Goal: Task Accomplishment & Management: Complete application form

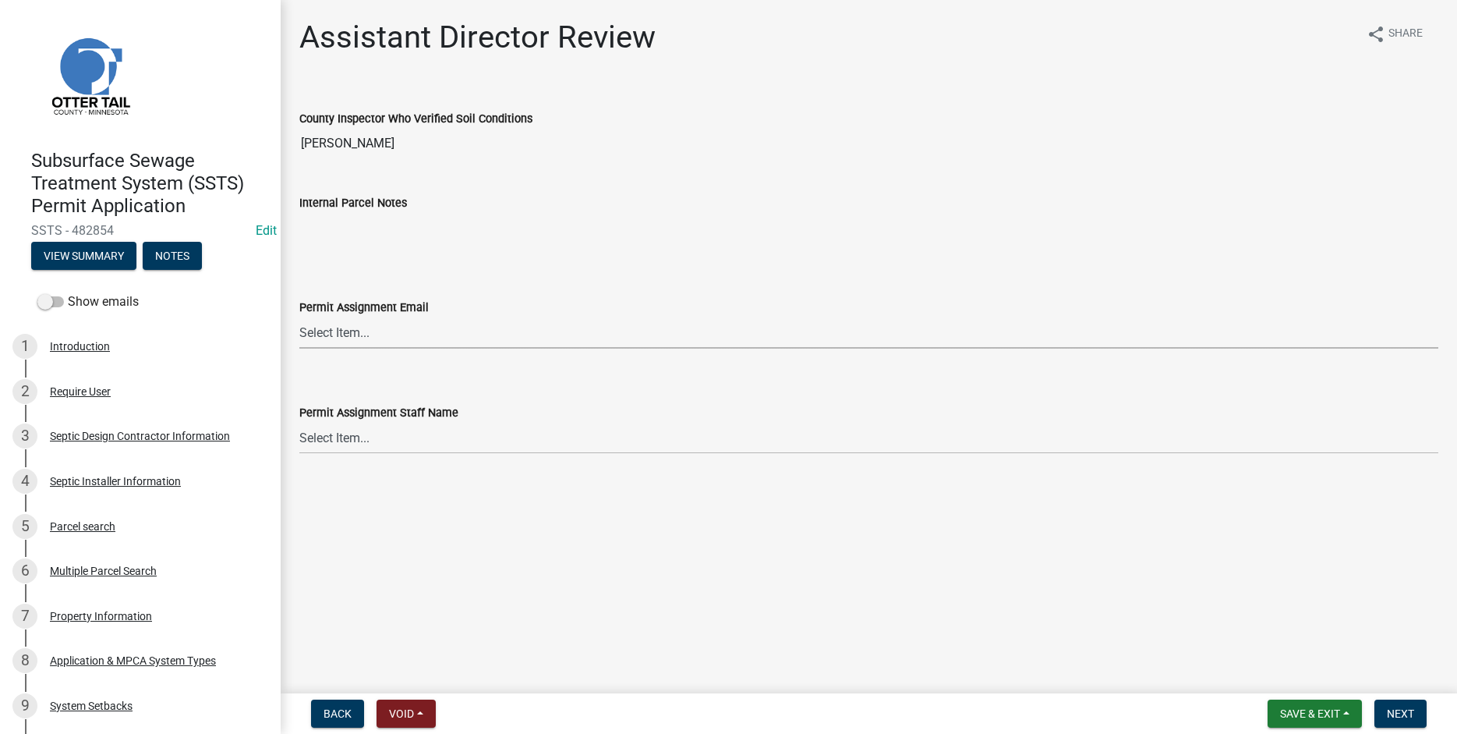
click at [299, 317] on select "Select Item... [PERSON_NAME] ([EMAIL_ADDRESS][DOMAIN_NAME]) [PERSON_NAME] ([EMA…" at bounding box center [868, 333] width 1139 height 32
click option "[PERSON_NAME] ([EMAIL_ADDRESS][DOMAIN_NAME])" at bounding box center [0, 0] width 0 height 0
select select "46a67eee-2c7d-4579-9973-15a8b9f9d8c4"
click at [299, 422] on select "Select Item... [PERSON_NAME] [PERSON_NAME] [PERSON_NAME] [PERSON_NAME] [PERSON_…" at bounding box center [868, 438] width 1139 height 32
click option "[PERSON_NAME]" at bounding box center [0, 0] width 0 height 0
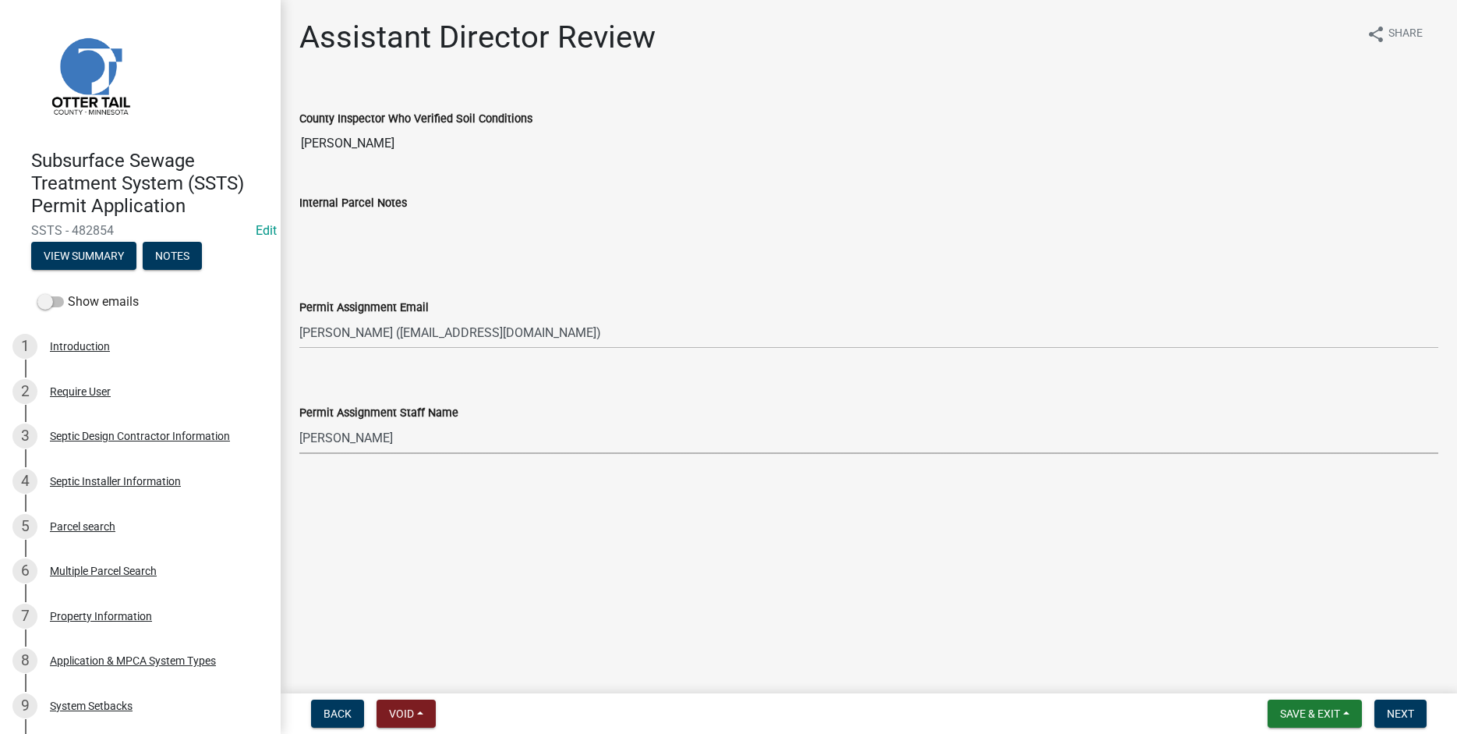
select select "f6a741f6-6d10-4601-9562-2e8ce244b7e0"
click at [1412, 714] on span "Next" at bounding box center [1400, 713] width 27 height 12
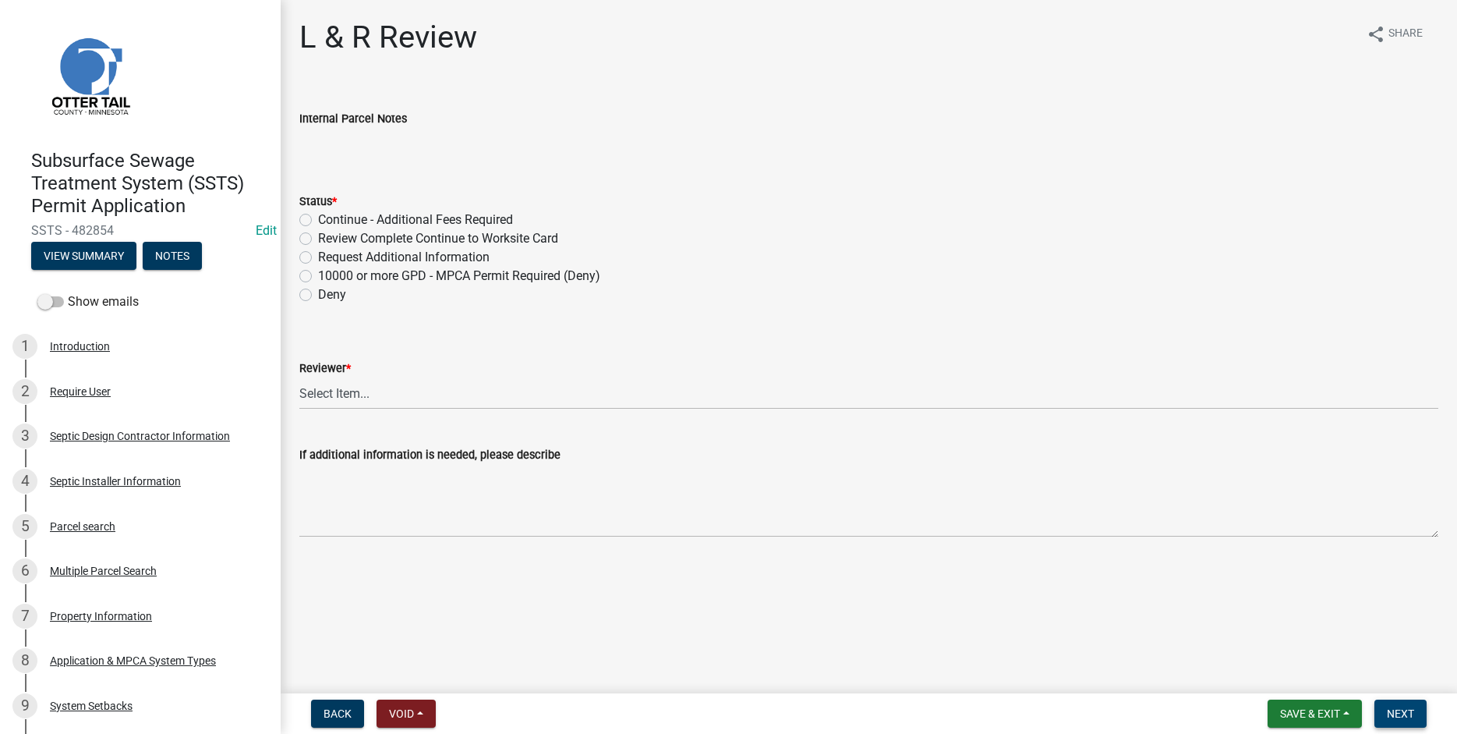
click at [1406, 714] on span "Next" at bounding box center [1400, 713] width 27 height 12
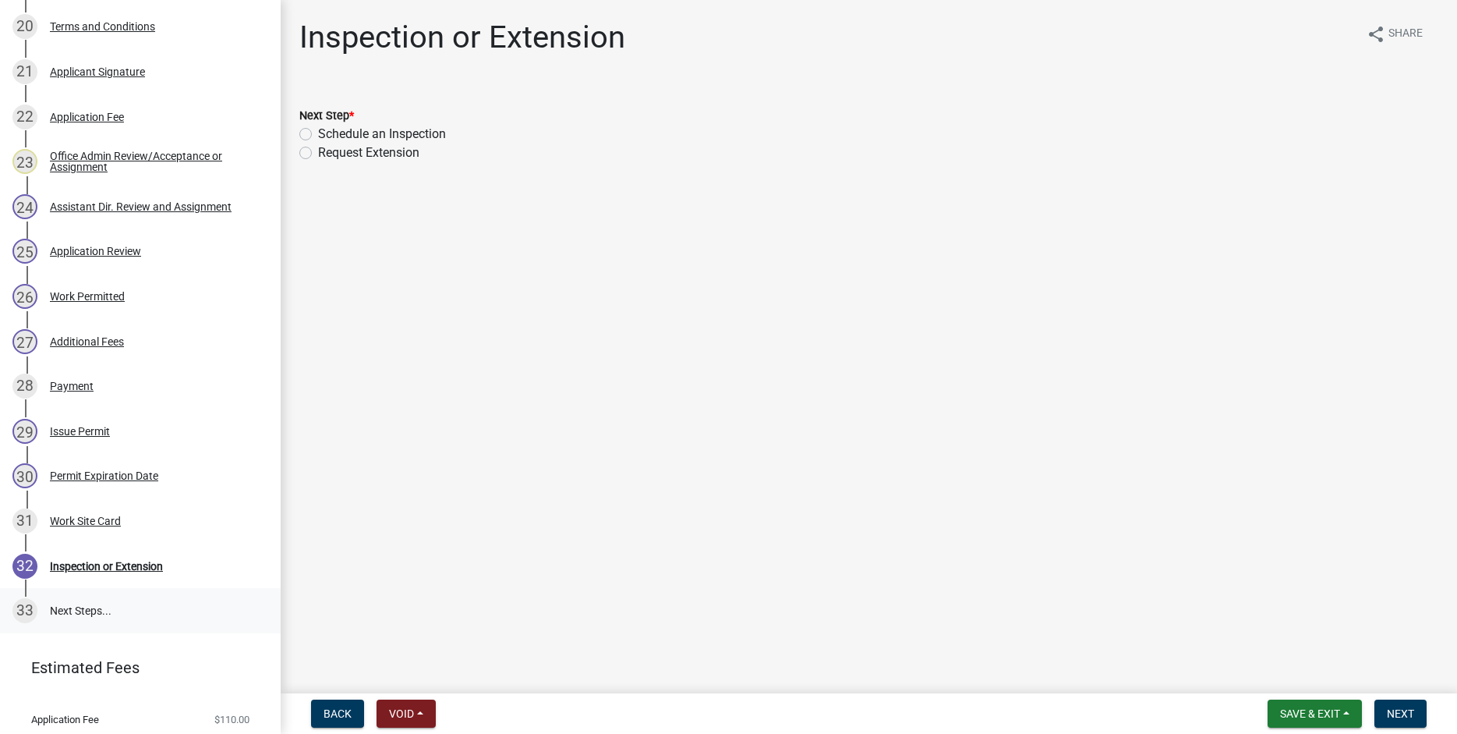
scroll to position [1173, 0]
click at [133, 207] on div "Assistant Dir. Review and Assignment" at bounding box center [141, 205] width 182 height 11
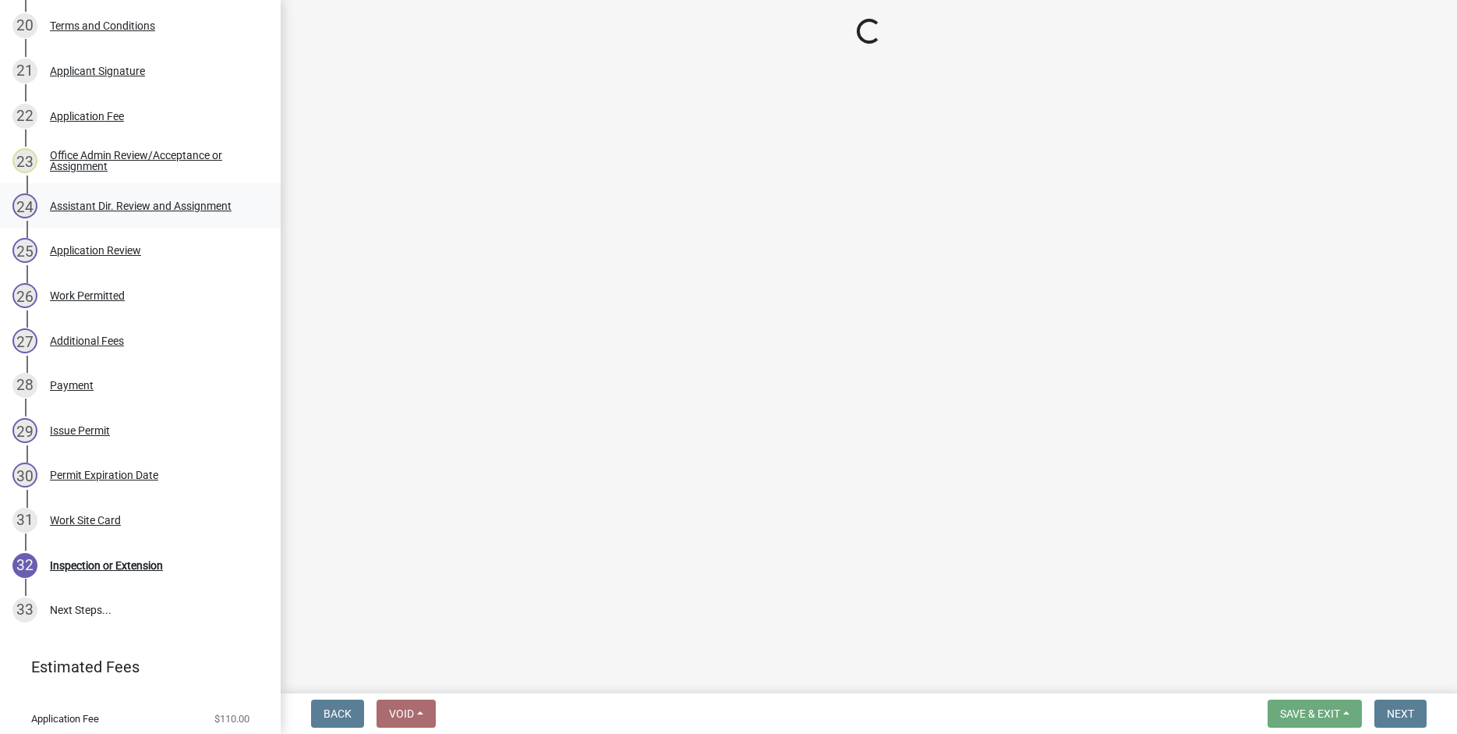
select select "a102f8f1-c977-4aea-8957-0600e68b5d5a"
select select "b19d6205-3ca8-4186-ae91-d4c0ebb2bf1e"
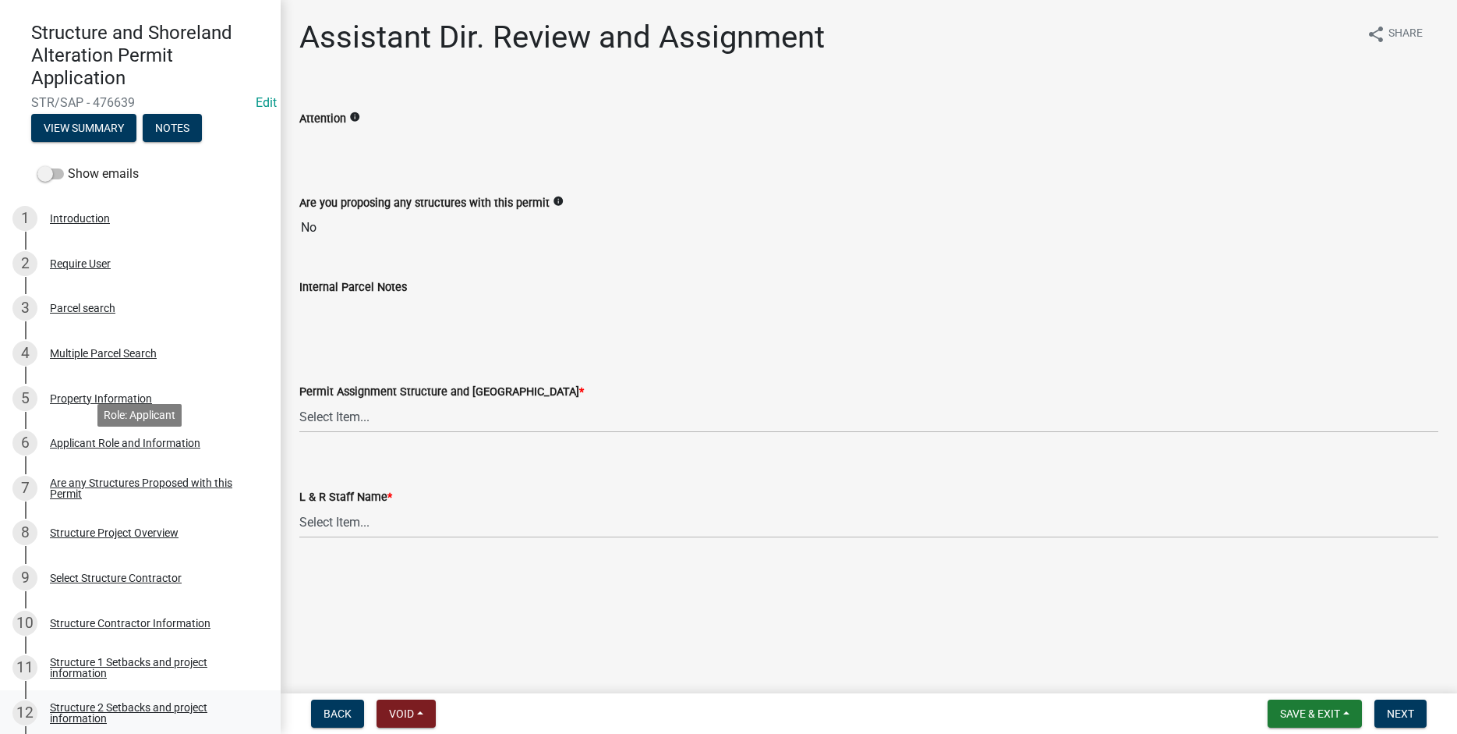
scroll to position [338, 0]
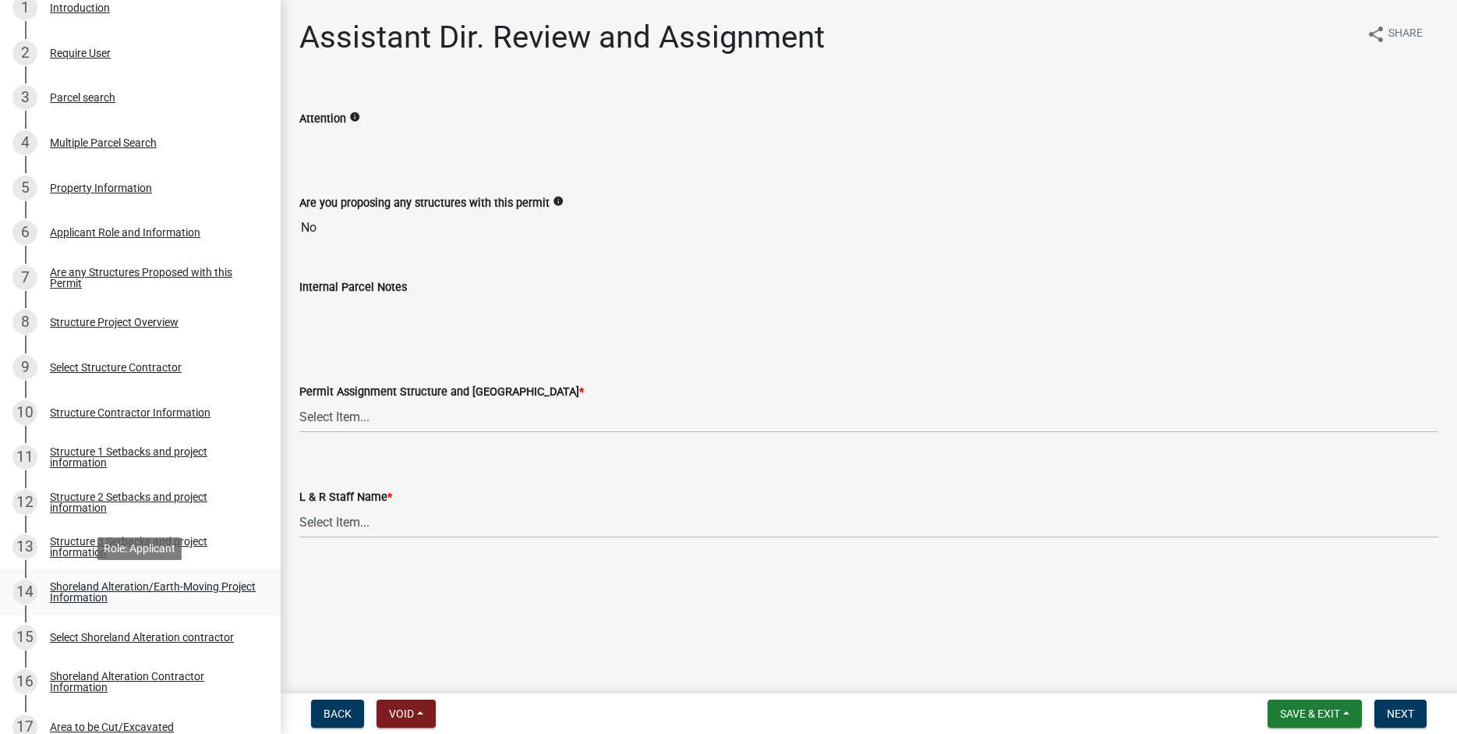
click at [80, 585] on div "Shoreland Alteration/Earth-Moving Project Information" at bounding box center [153, 592] width 206 height 22
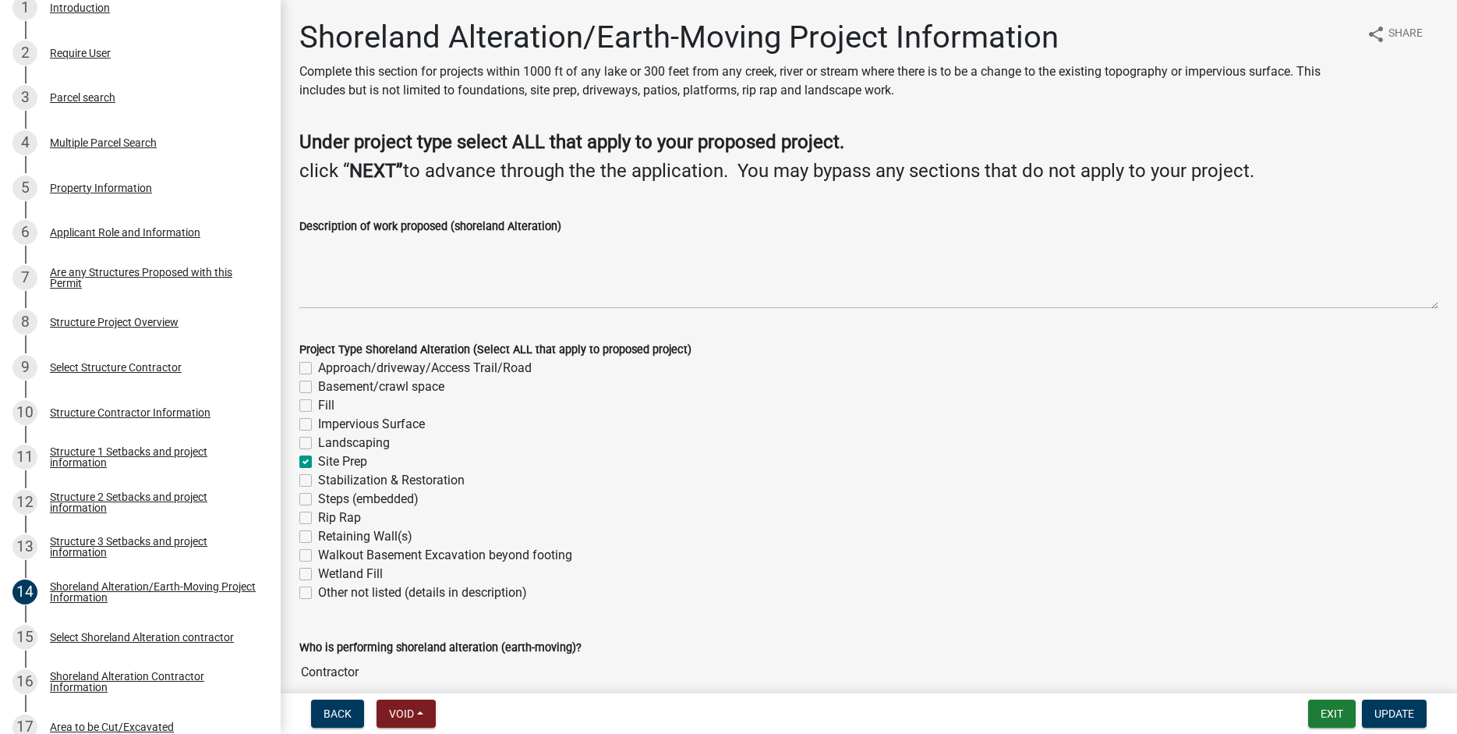
scroll to position [0, 0]
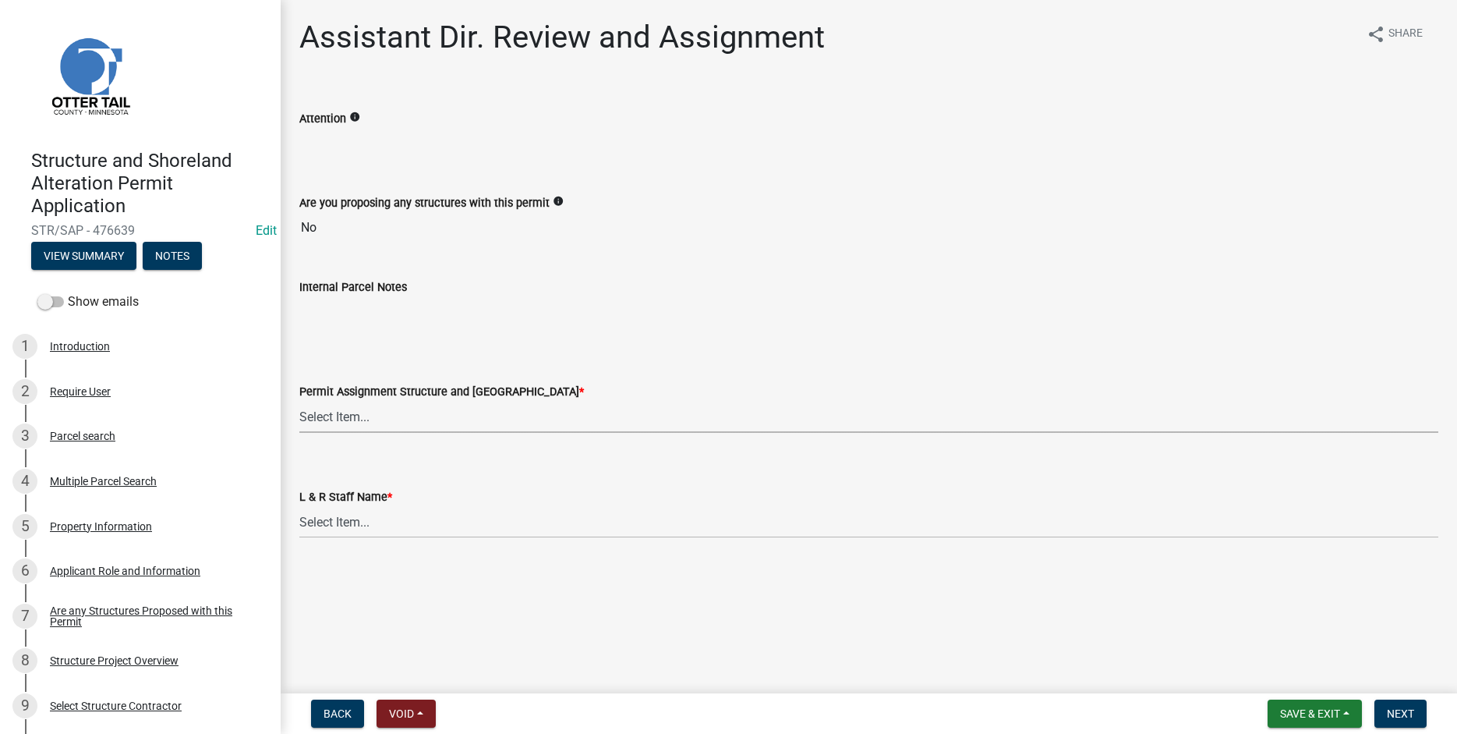
click at [299, 401] on select "Select Item... [PERSON_NAME] ([EMAIL_ADDRESS][DOMAIN_NAME]) [PERSON_NAME] ([EMA…" at bounding box center [868, 417] width 1139 height 32
click option "[PERSON_NAME] ([EMAIL_ADDRESS][DOMAIN_NAME])" at bounding box center [0, 0] width 0 height 0
select select "989828fc-18e1-4803-8552-4d2c3470160b"
click at [299, 506] on select "Select Item... [PERSON_NAME] [PERSON_NAME] [PERSON_NAME] [PERSON_NAME] [PERSON_…" at bounding box center [868, 522] width 1139 height 32
click option "[PERSON_NAME]" at bounding box center [0, 0] width 0 height 0
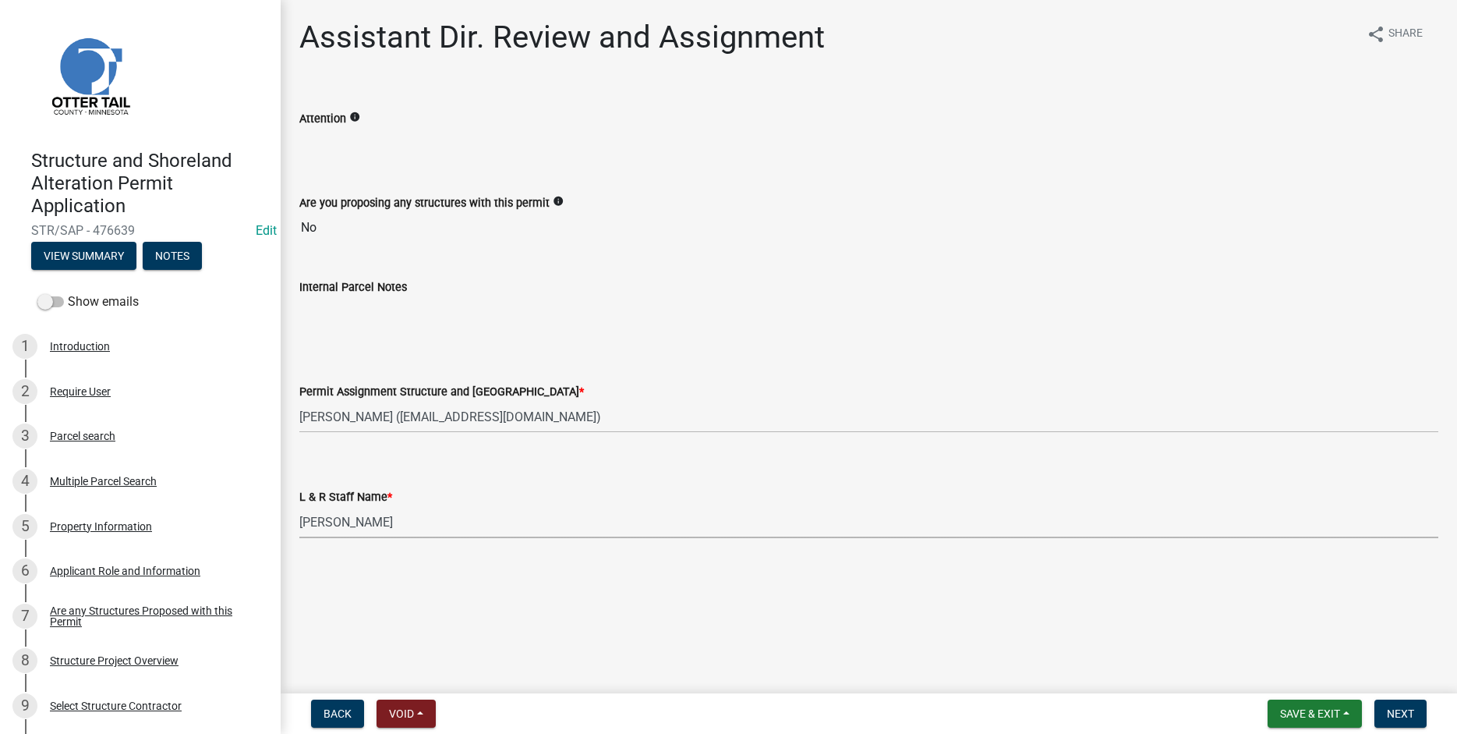
select select "f66be788-4dd6-459d-a9ec-6d83f4dfb709"
click at [1405, 709] on span "Next" at bounding box center [1400, 713] width 27 height 12
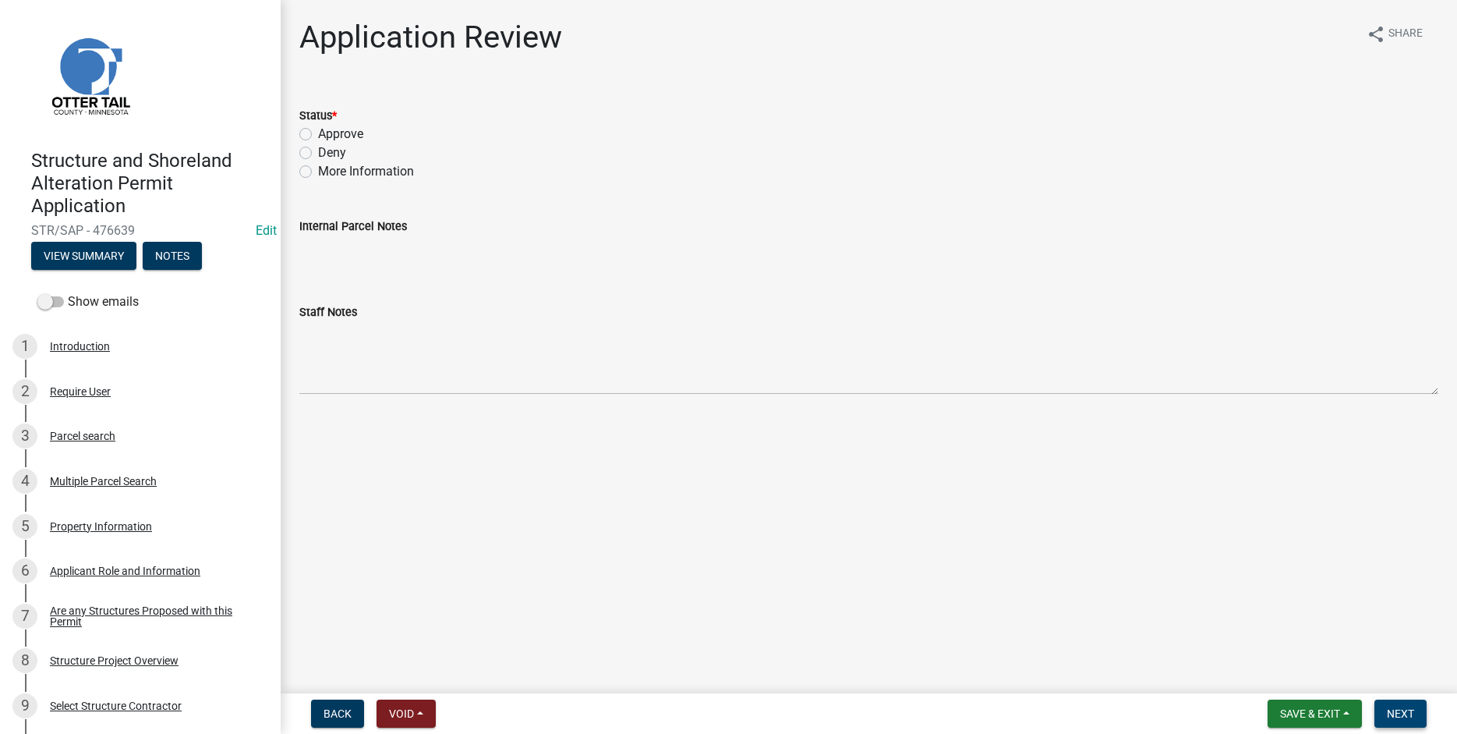
click at [1414, 709] on span "Next" at bounding box center [1400, 713] width 27 height 12
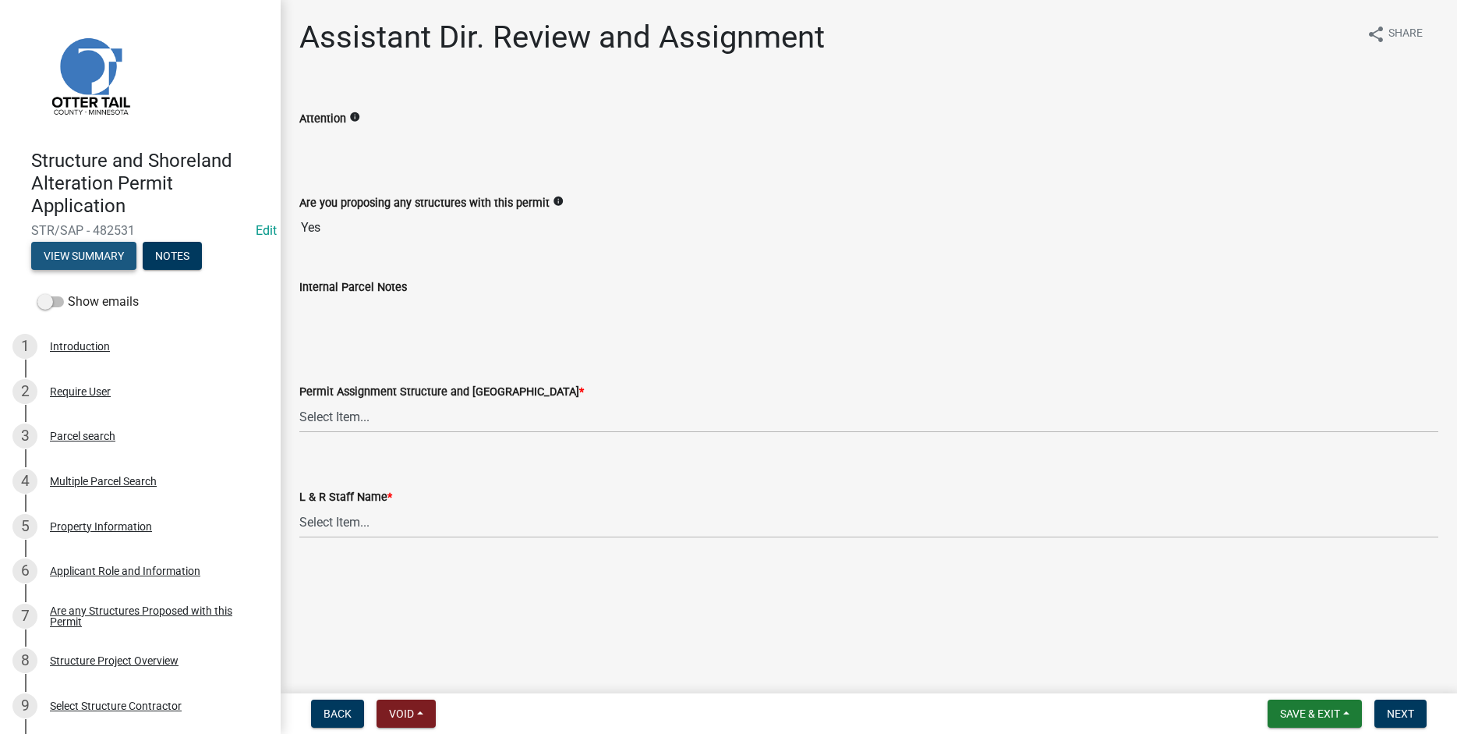
click at [89, 249] on button "View Summary" at bounding box center [83, 256] width 105 height 28
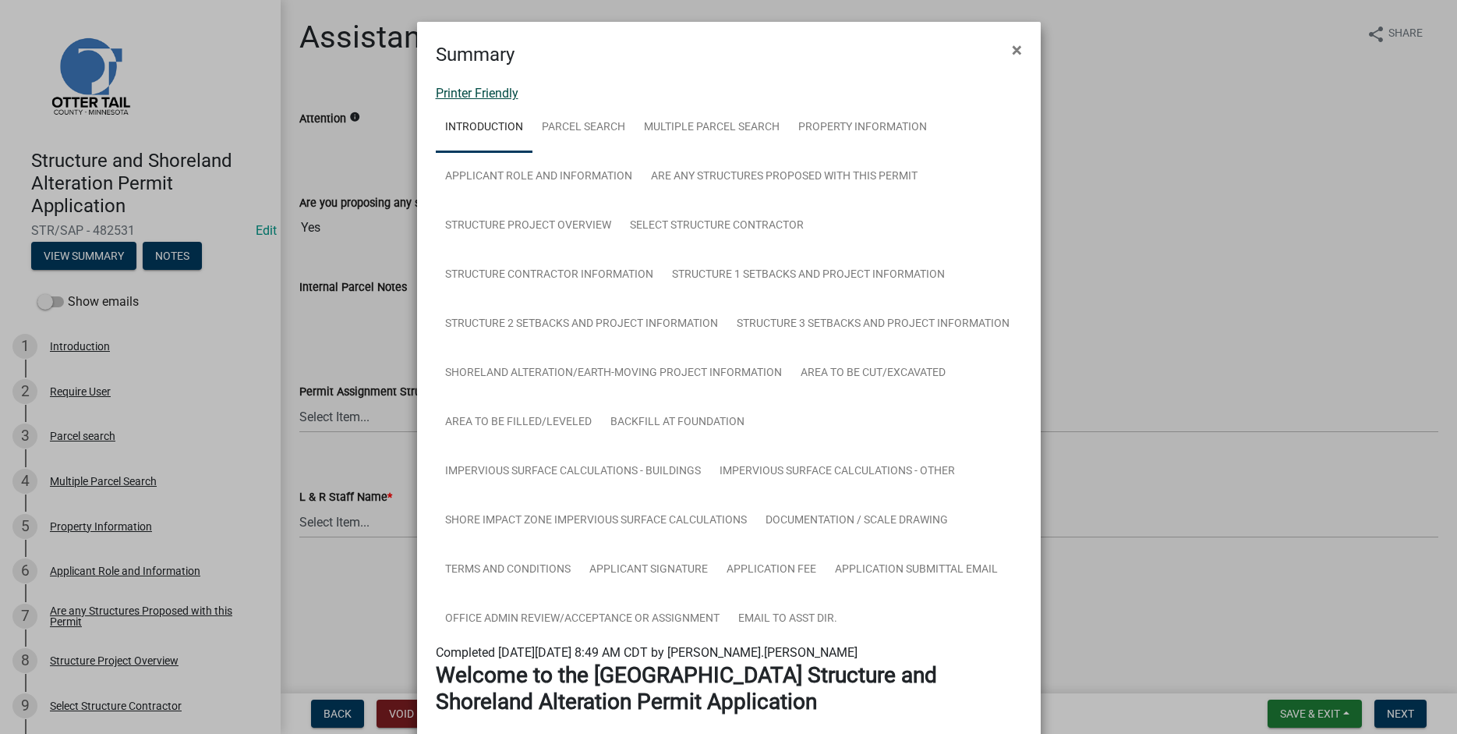
click at [459, 97] on link "Printer Friendly" at bounding box center [477, 93] width 83 height 15
click at [1021, 51] on span "×" at bounding box center [1017, 50] width 10 height 22
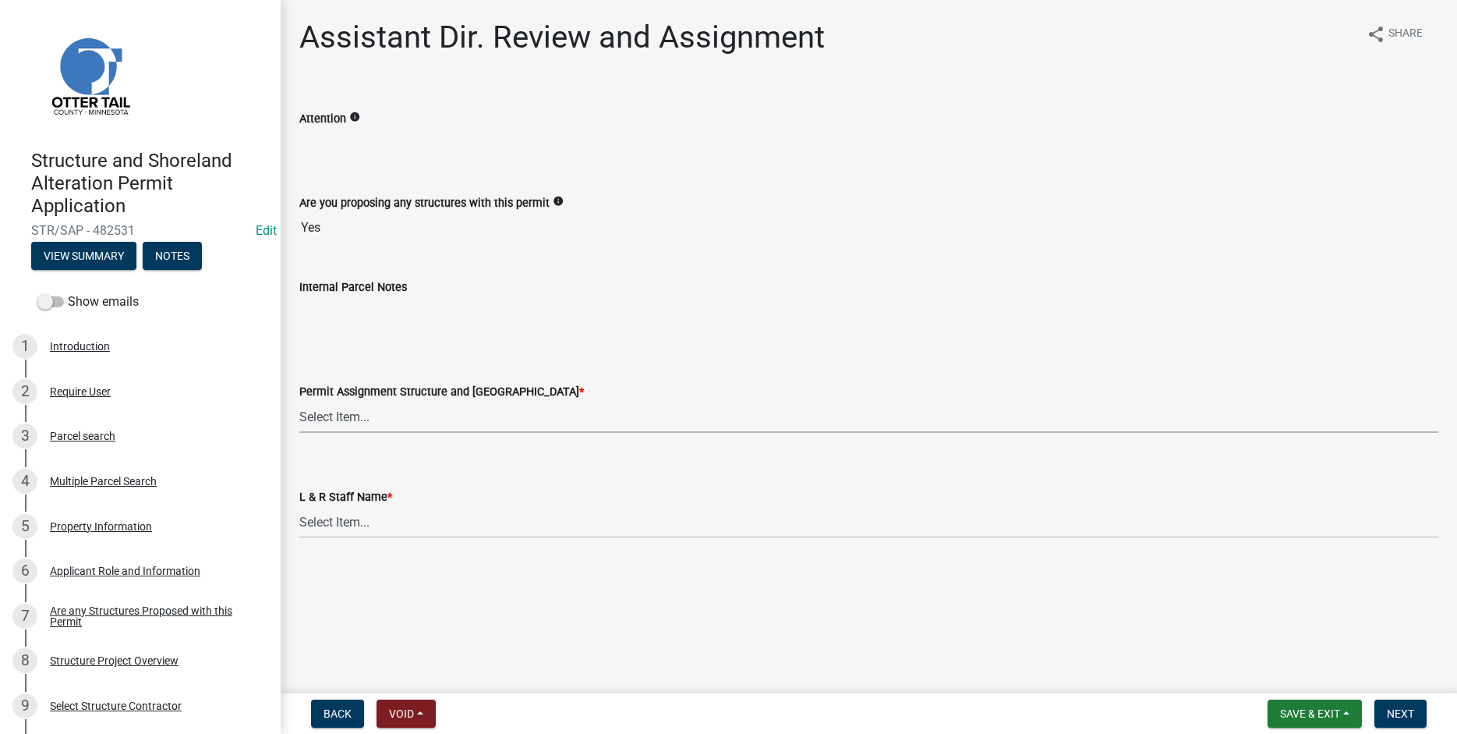
click at [299, 401] on select "Select Item... [PERSON_NAME] ([EMAIL_ADDRESS][DOMAIN_NAME]) [PERSON_NAME] ([EMA…" at bounding box center [868, 417] width 1139 height 32
click option "[PERSON_NAME] ([EMAIL_ADDRESS][DOMAIN_NAME])" at bounding box center [0, 0] width 0 height 0
select select "541addf4-52df-4608-91ce-bf29f574816c"
click at [299, 506] on select "Select Item... [PERSON_NAME] [PERSON_NAME] [PERSON_NAME] [PERSON_NAME] [PERSON_…" at bounding box center [868, 522] width 1139 height 32
click option "[PERSON_NAME]" at bounding box center [0, 0] width 0 height 0
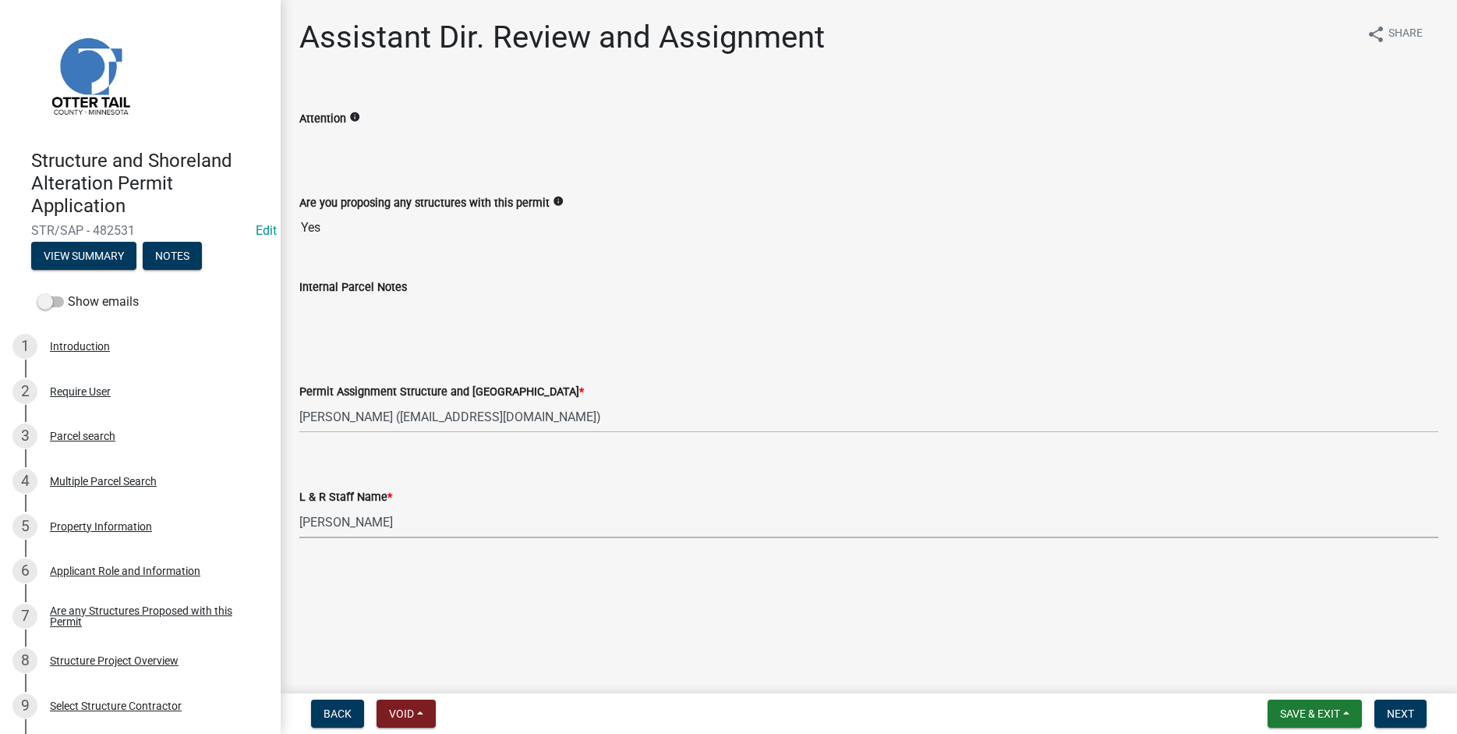
select select "55b171dc-ec57-498b-8d80-4b55e0b91b84"
click at [1395, 713] on span "Next" at bounding box center [1400, 713] width 27 height 12
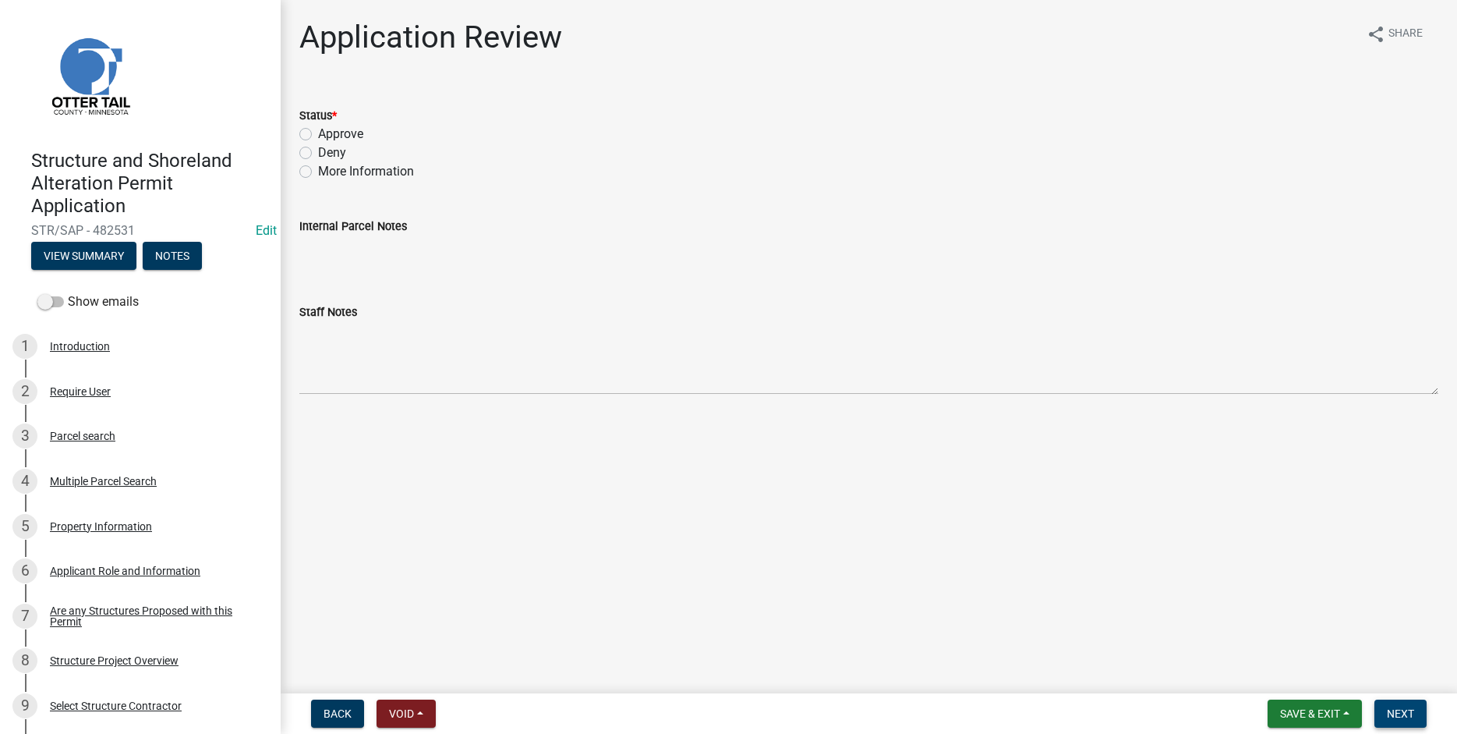
click at [1396, 712] on span "Next" at bounding box center [1400, 713] width 27 height 12
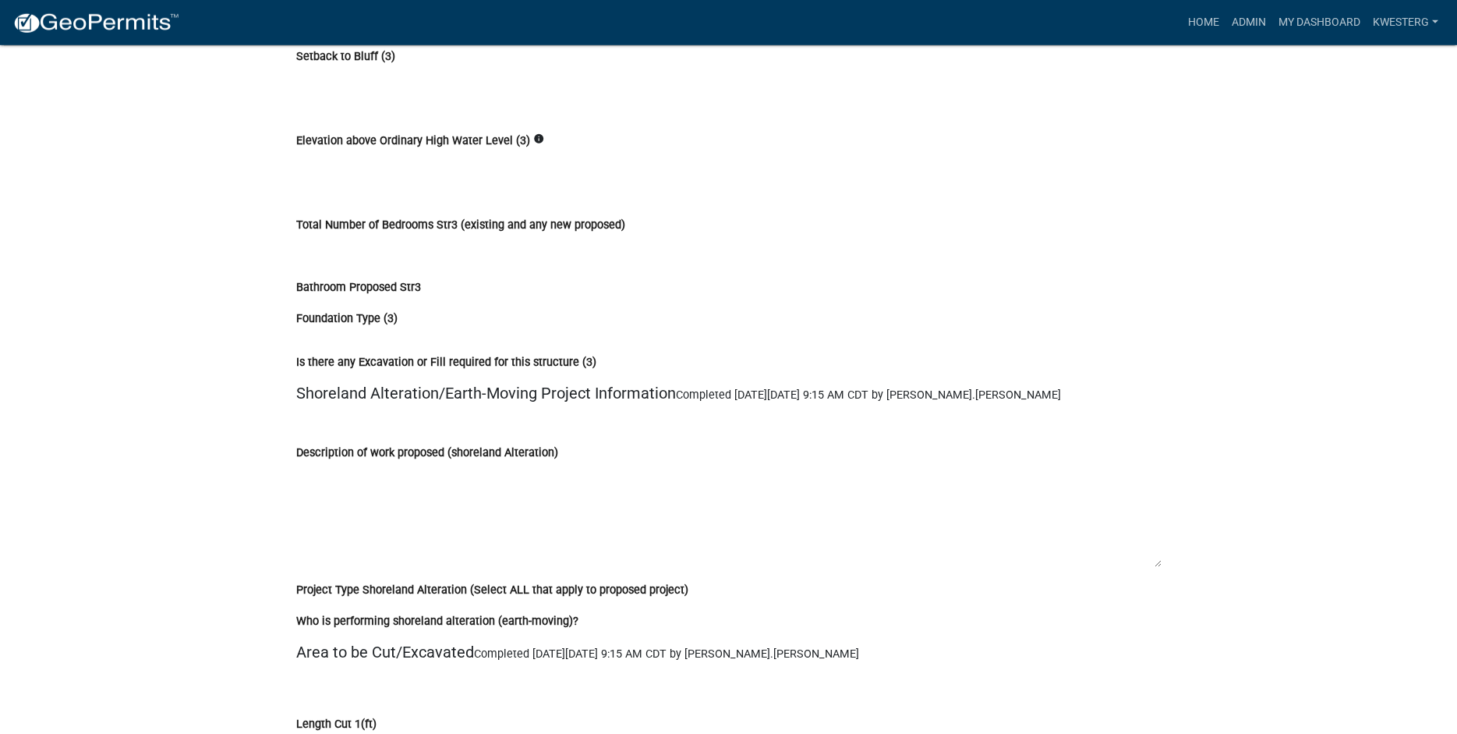
scroll to position [8092, 0]
